Goal: Task Accomplishment & Management: Manage account settings

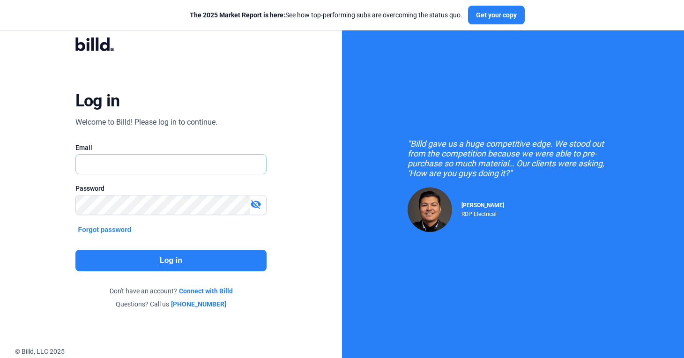
type input "[PERSON_NAME][EMAIL_ADDRESS][DOMAIN_NAME]"
click at [151, 266] on button "Log in" at bounding box center [171, 261] width 192 height 22
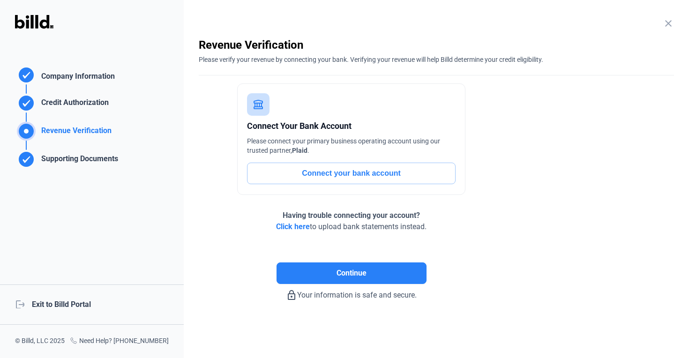
click at [82, 306] on div "logout Exit to Billd Portal" at bounding box center [92, 305] width 184 height 40
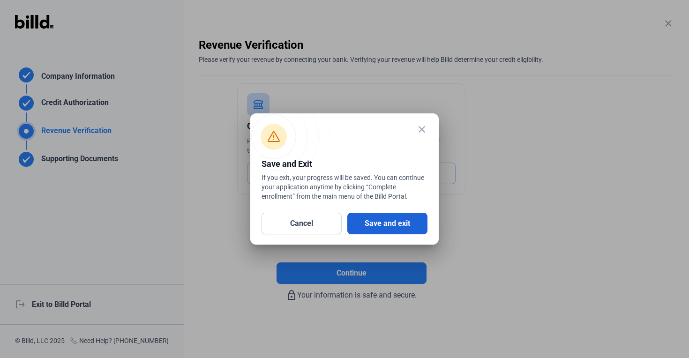
click at [371, 227] on button "Save and exit" at bounding box center [387, 224] width 80 height 22
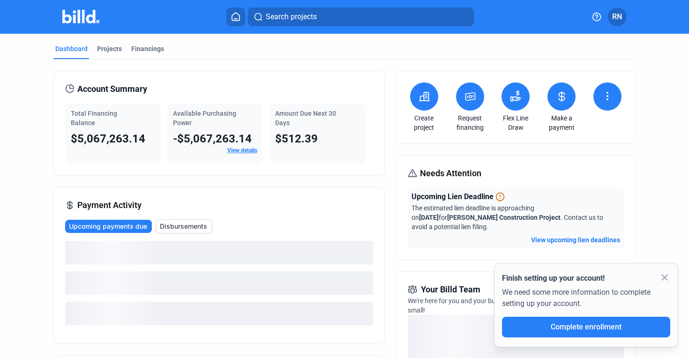
click at [428, 102] on button at bounding box center [424, 97] width 28 height 28
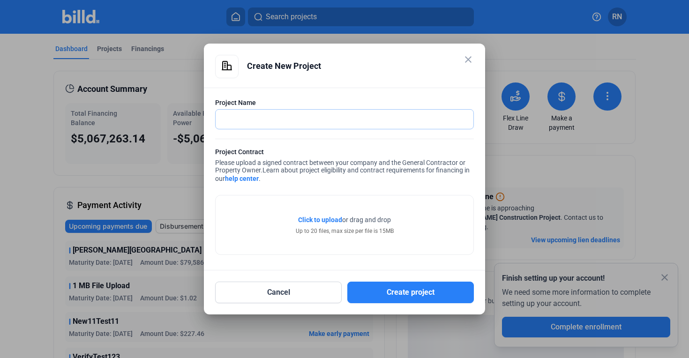
click at [401, 121] on input "text" at bounding box center [345, 119] width 258 height 19
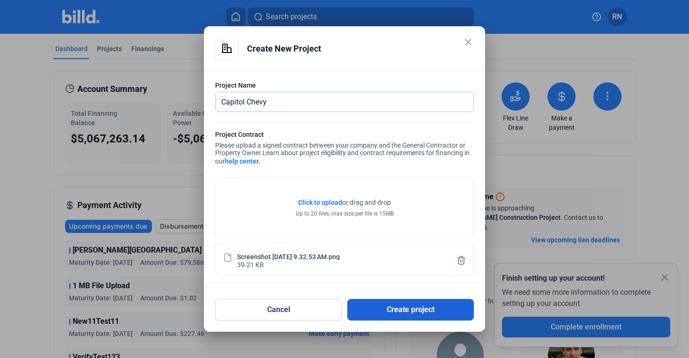
type input "Capitol Chevy"
click at [398, 308] on button "Create project" at bounding box center [410, 310] width 127 height 22
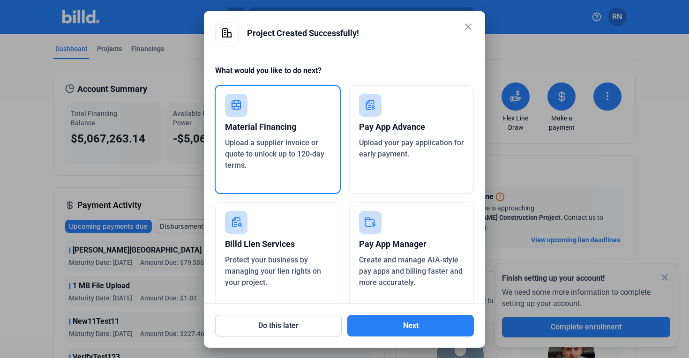
click at [319, 337] on mat-dialog-container "close Project Created Successfully! What would you like to do next? Material Fi…" at bounding box center [344, 179] width 281 height 337
click at [467, 24] on mat-icon "close" at bounding box center [468, 26] width 11 height 11
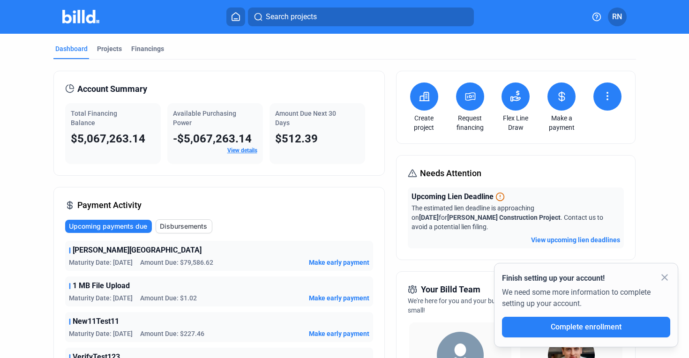
click at [423, 100] on icon at bounding box center [424, 96] width 9 height 8
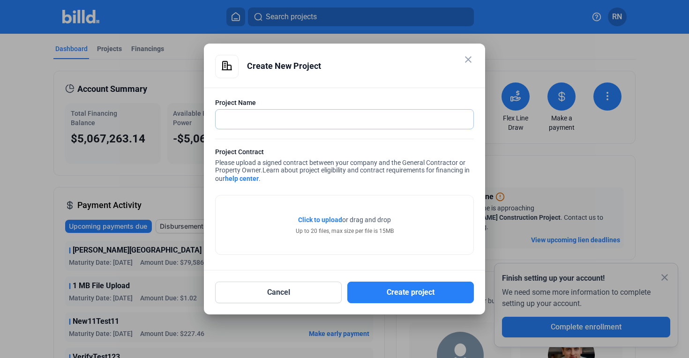
click at [361, 120] on input "text" at bounding box center [340, 119] width 248 height 19
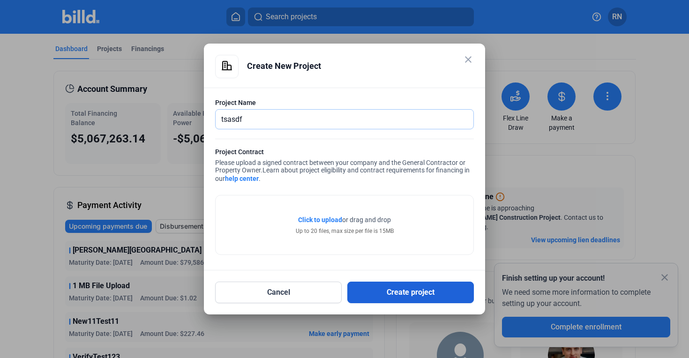
type input "tsasdf"
click at [405, 291] on button "Create project" at bounding box center [410, 293] width 127 height 22
